Goal: Transaction & Acquisition: Purchase product/service

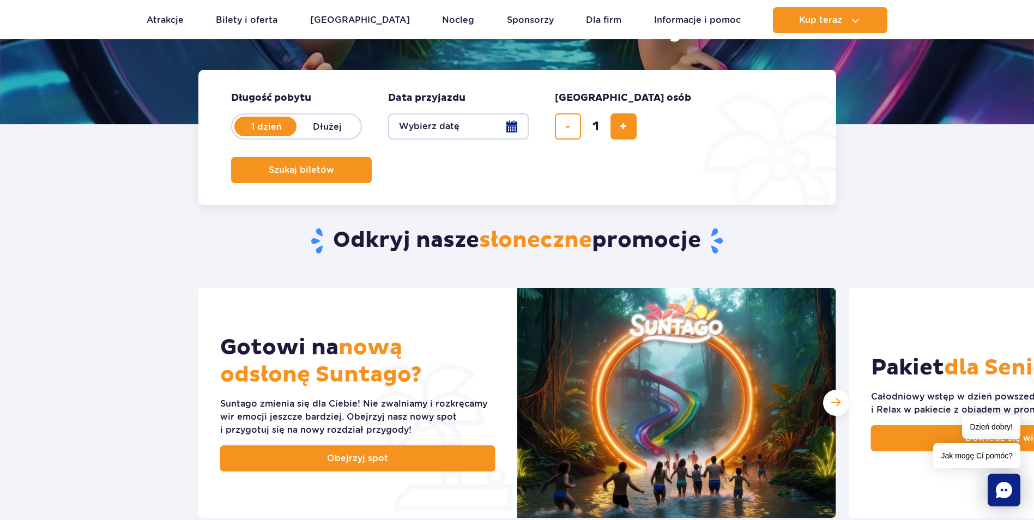
scroll to position [327, 0]
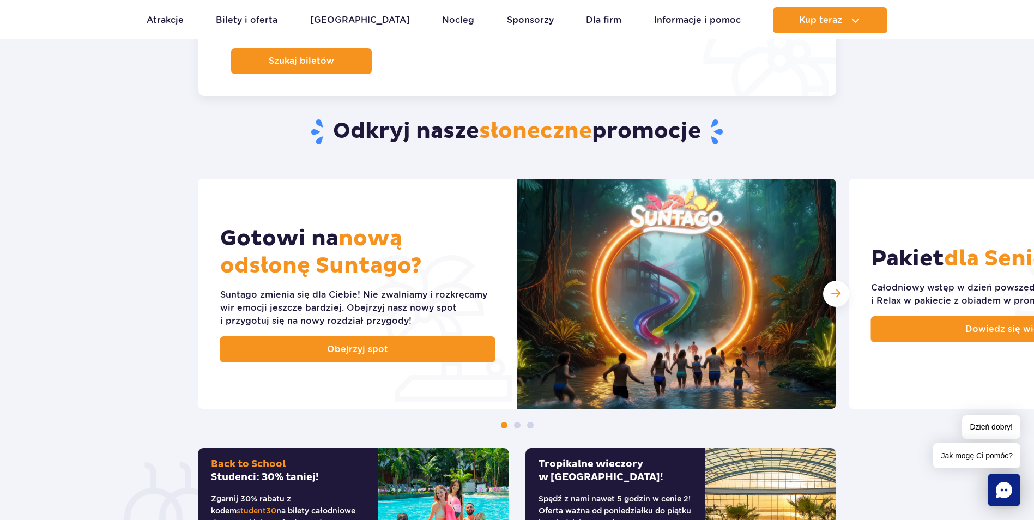
click at [882, 110] on section "Odkryj nasze słoneczne promocje Gotowi na nową odsłonę Suntago? Suntago zmienia…" at bounding box center [517, 329] width 1034 height 554
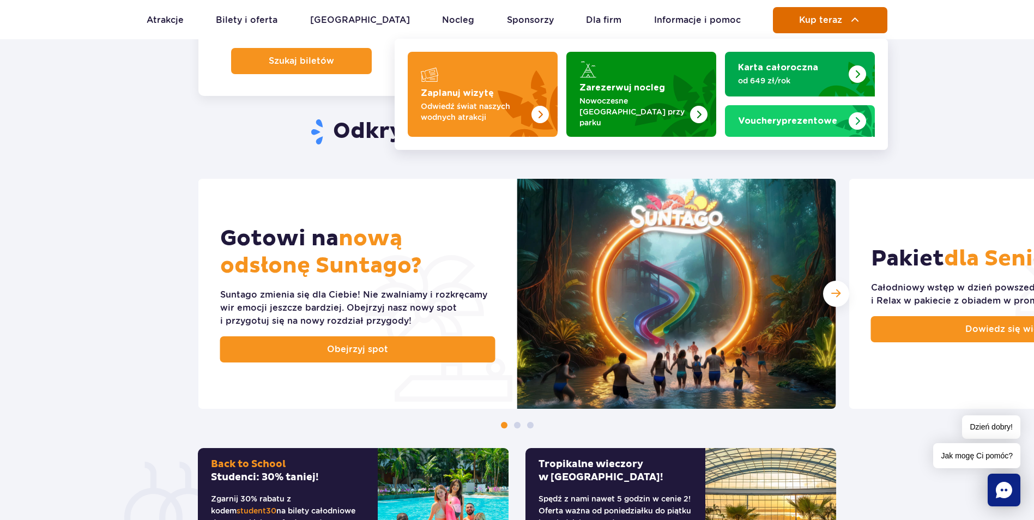
click at [823, 21] on span "Kup teraz" at bounding box center [820, 20] width 43 height 10
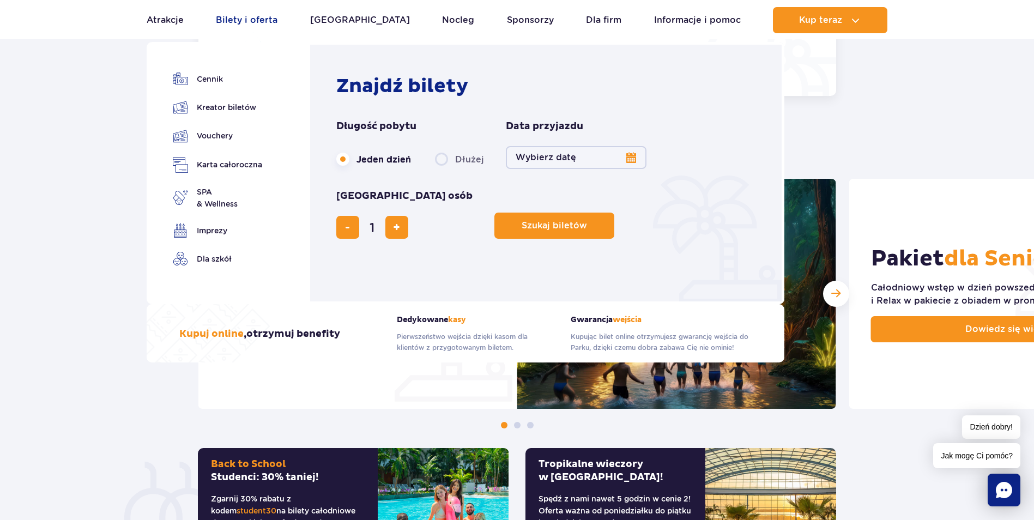
click at [244, 16] on link "Bilety i oferta" at bounding box center [247, 20] width 62 height 26
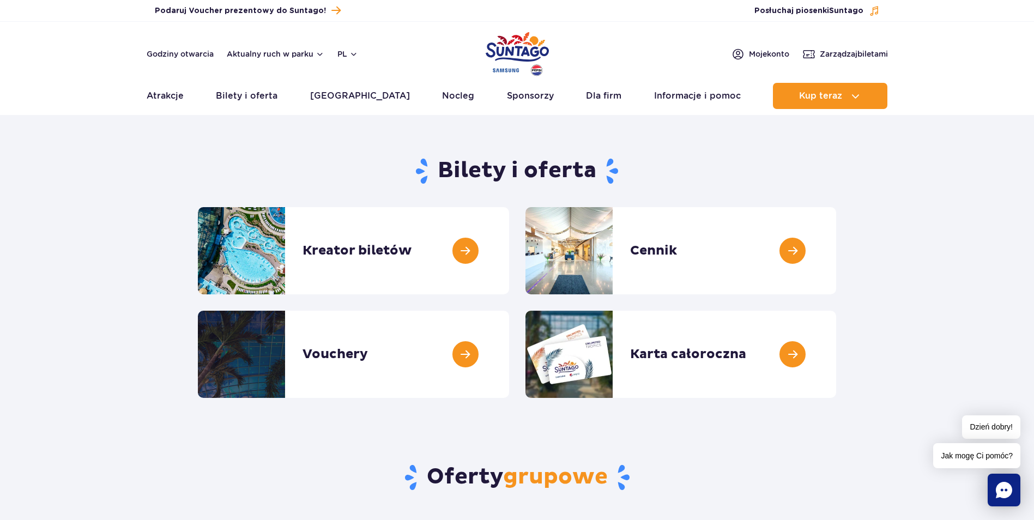
drag, startPoint x: 923, startPoint y: 269, endPoint x: 910, endPoint y: 263, distance: 14.9
click at [921, 266] on section "Bilety i oferta Kreator biletów Kreator biletów Cennik Cennik Vouchery Vouchery" at bounding box center [517, 273] width 1034 height 250
click at [836, 250] on link at bounding box center [836, 250] width 0 height 87
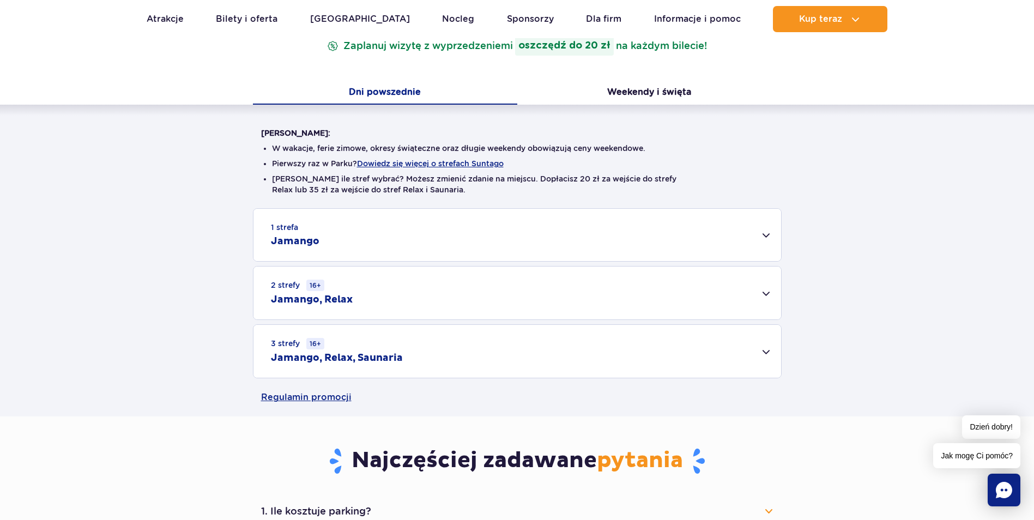
scroll to position [218, 0]
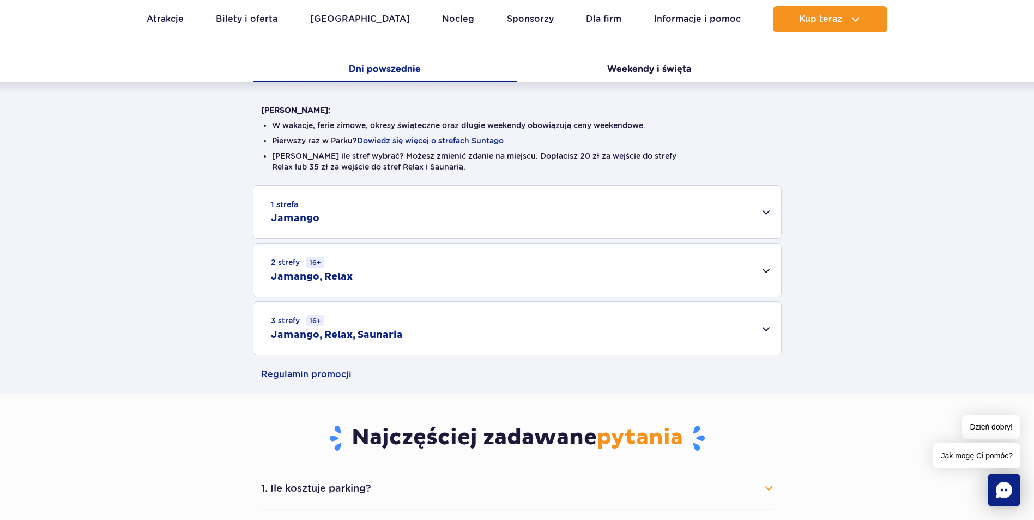
click at [333, 216] on div "1 strefa Jamango" at bounding box center [516, 212] width 527 height 52
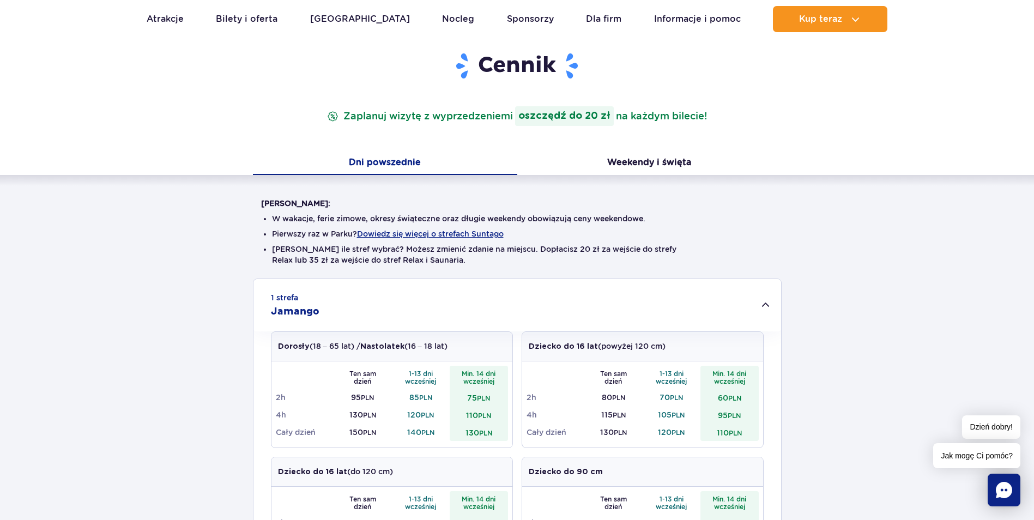
scroll to position [109, 0]
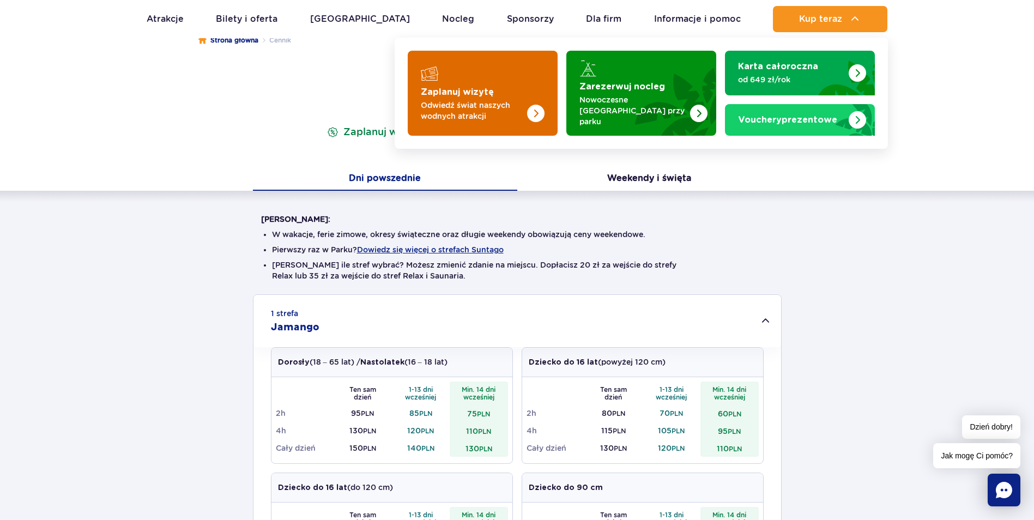
drag, startPoint x: 826, startPoint y: 22, endPoint x: 471, endPoint y: 70, distance: 358.5
click at [773, 32] on li "Kup teraz Zaplanuj wizytę Odwiedź świat naszych wodnych atrakcji Zarezerwuj noc…" at bounding box center [830, 19] width 114 height 26
click at [471, 70] on img "Zaplanuj wizytę" at bounding box center [514, 93] width 87 height 85
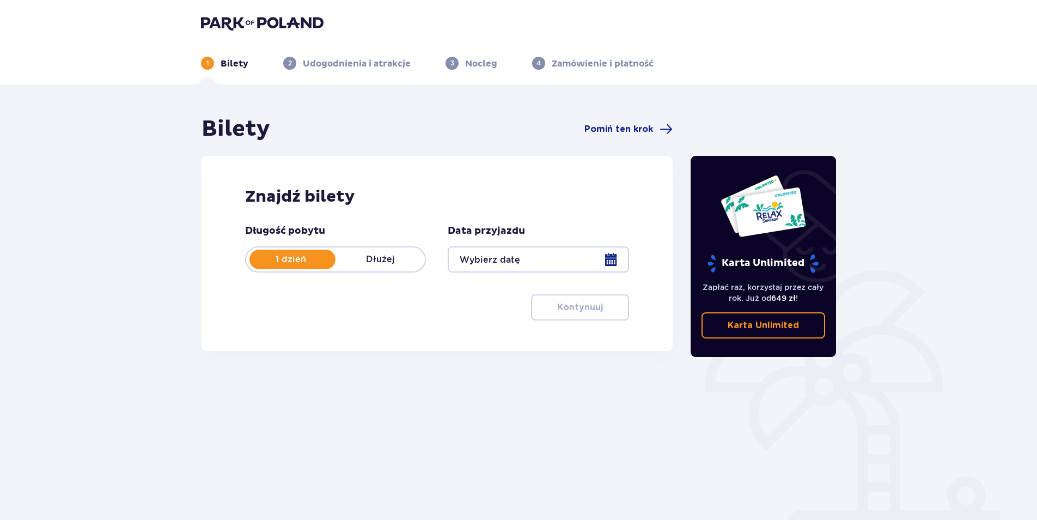
click at [612, 264] on div at bounding box center [538, 259] width 181 height 26
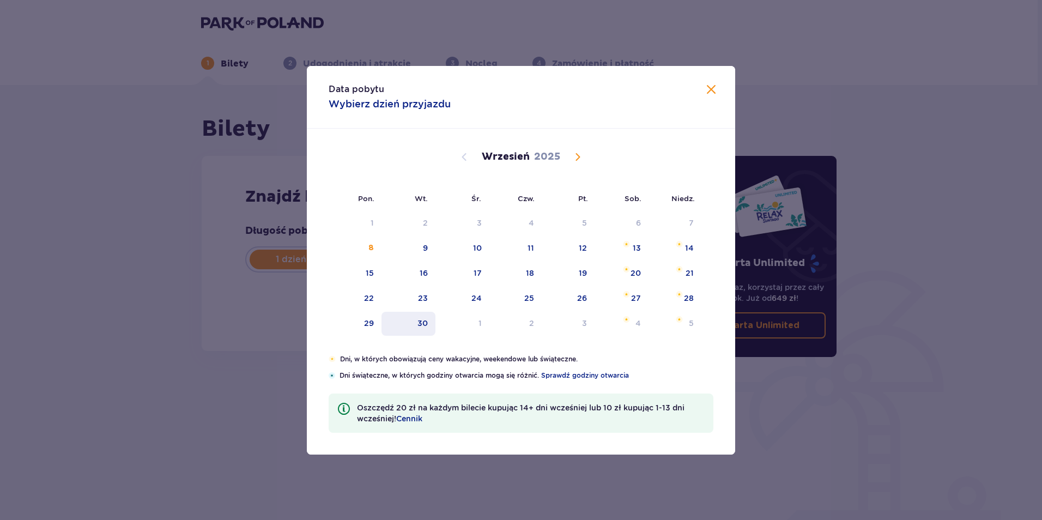
click at [420, 327] on div "30" at bounding box center [422, 323] width 10 height 11
type input "[DATE]"
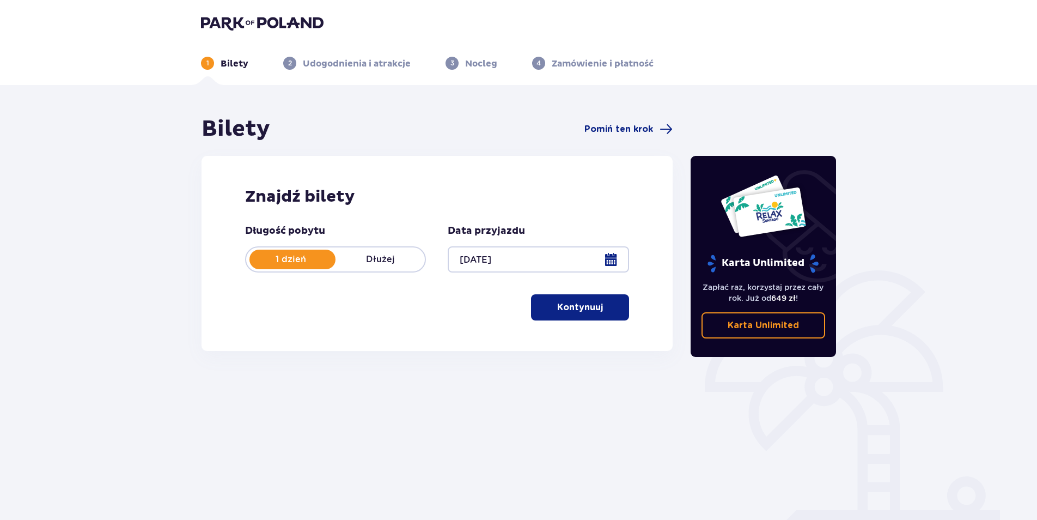
click at [560, 307] on p "Kontynuuj" at bounding box center [580, 307] width 46 height 12
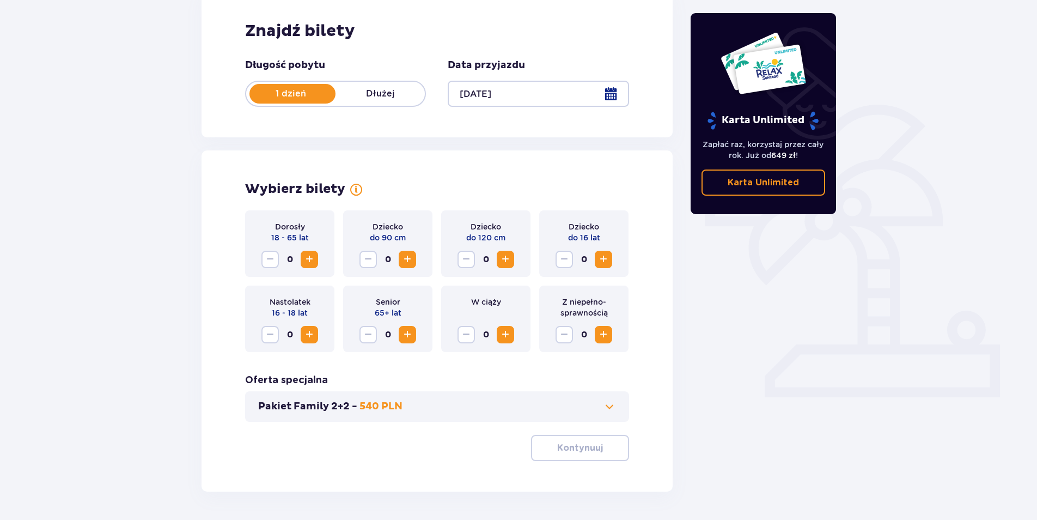
scroll to position [203, 0]
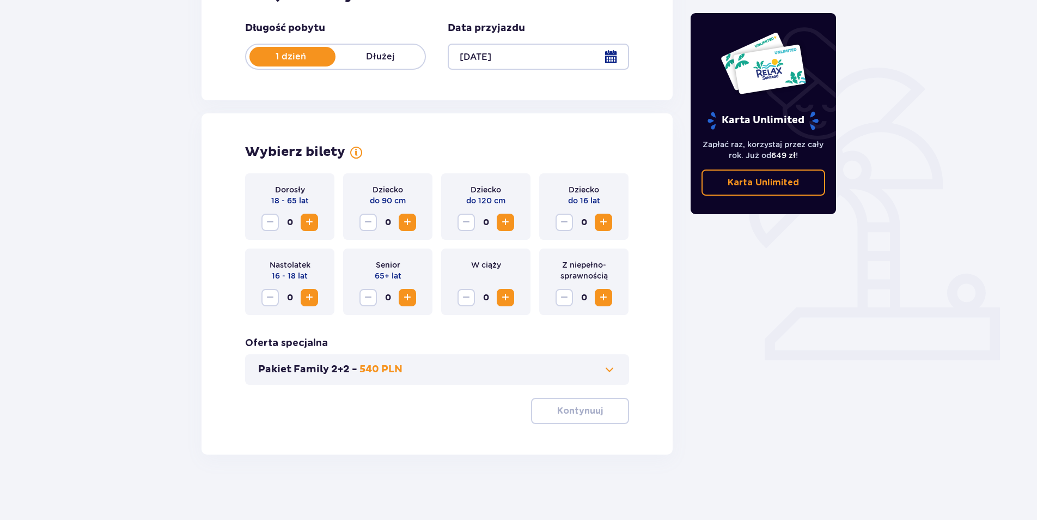
click at [312, 225] on span "Increase" at bounding box center [309, 222] width 13 height 13
click at [603, 226] on span "Increase" at bounding box center [603, 222] width 13 height 13
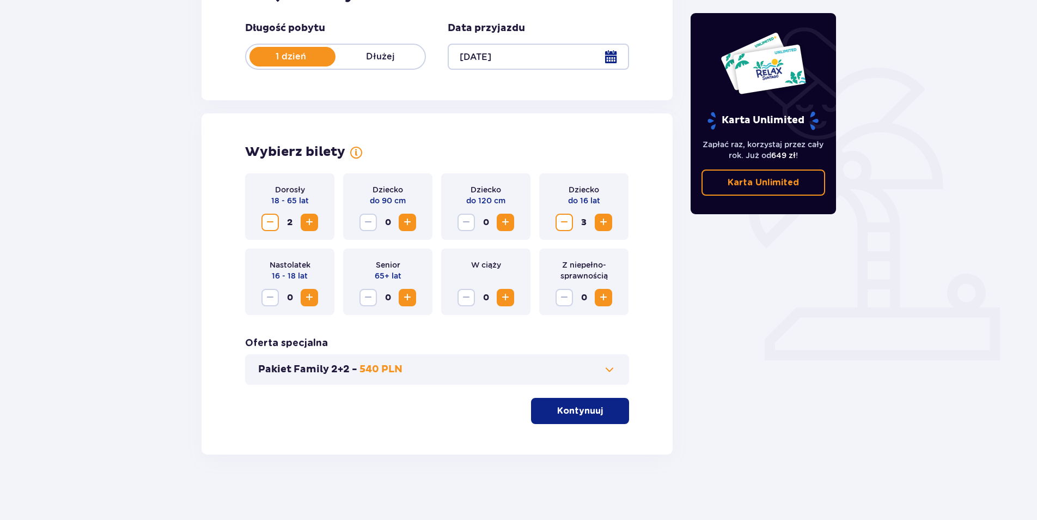
click at [587, 416] on p "Kontynuuj" at bounding box center [580, 411] width 46 height 12
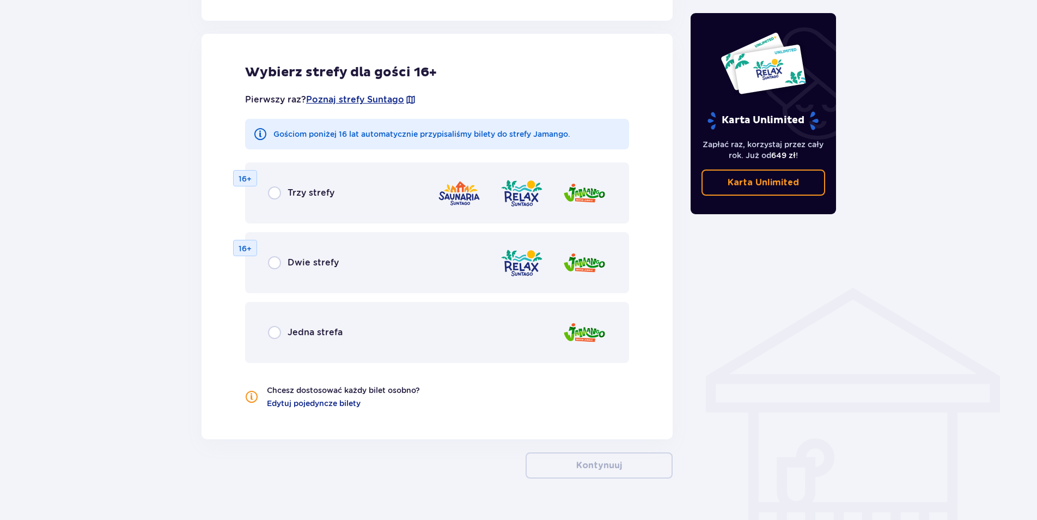
scroll to position [605, 0]
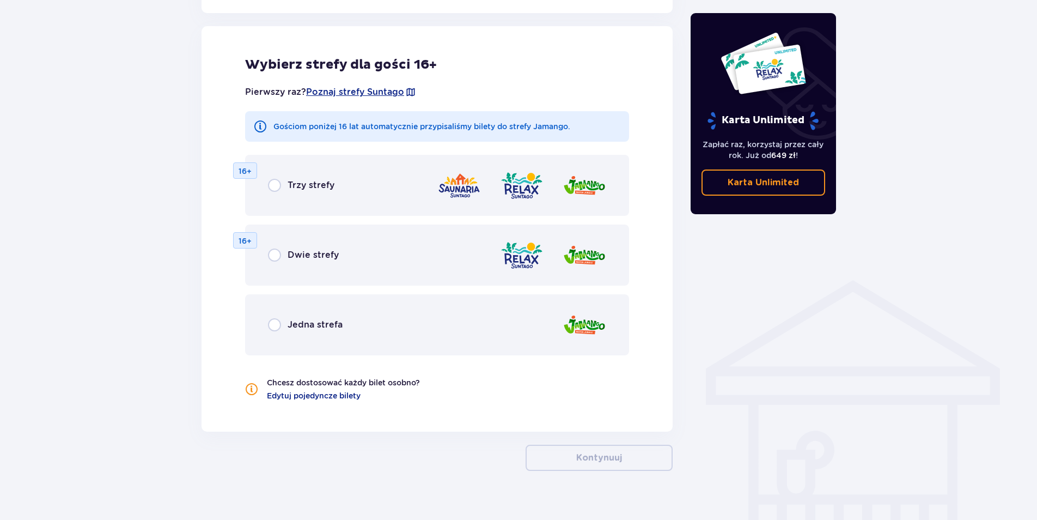
click at [297, 327] on p "Jedna strefa" at bounding box center [315, 325] width 55 height 12
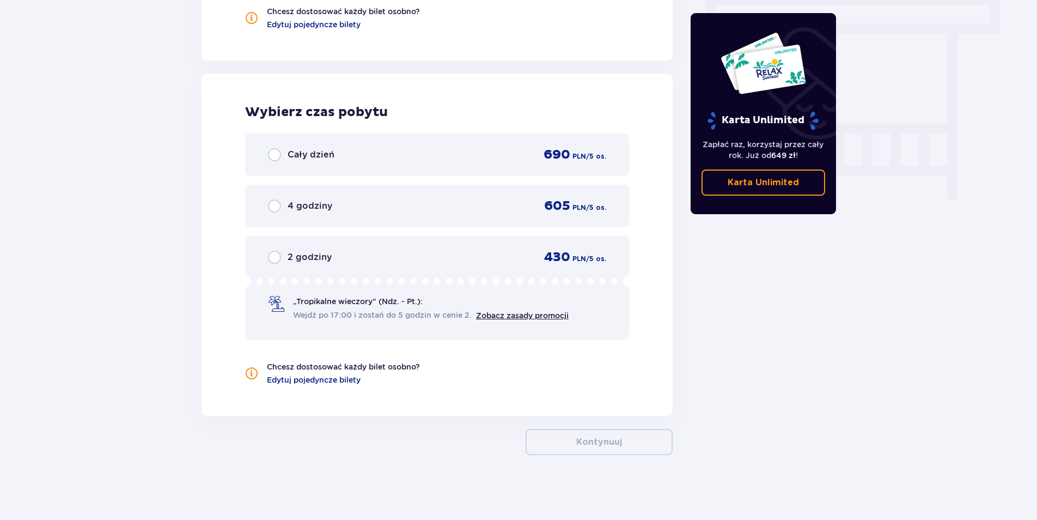
scroll to position [976, 0]
click at [324, 212] on div "4 godziny" at bounding box center [300, 205] width 64 height 13
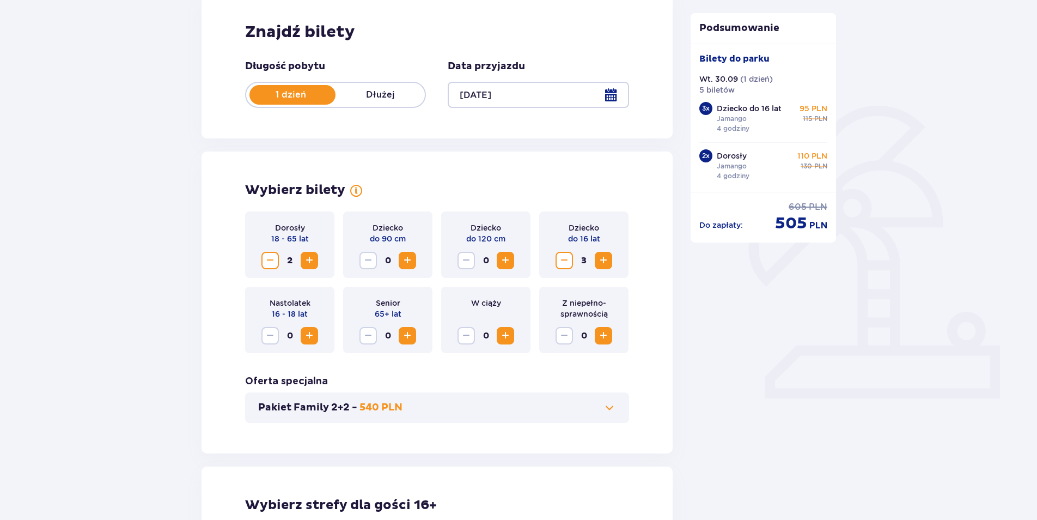
scroll to position [0, 0]
